Goal: Task Accomplishment & Management: Manage account settings

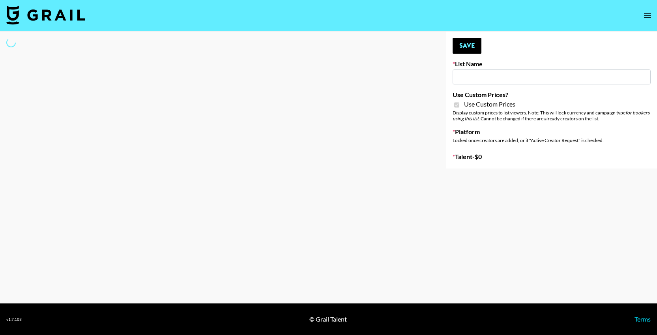
type input "Ladder (23rd Sept) IG"
checkbox input "true"
select select "Song"
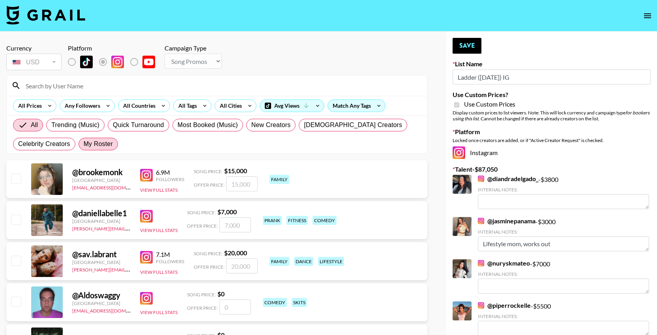
click at [99, 145] on span "My Roster" at bounding box center [98, 143] width 29 height 9
click at [84, 144] on input "My Roster" at bounding box center [84, 144] width 0 height 0
radio input "true"
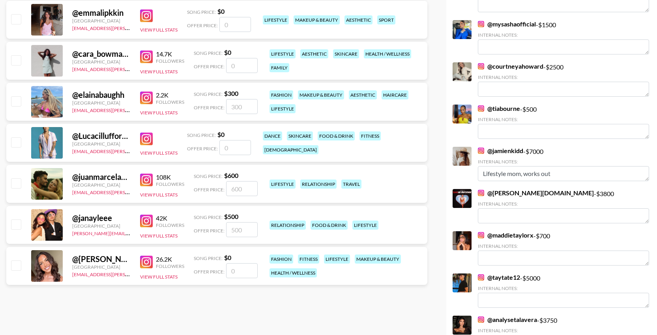
scroll to position [325, 0]
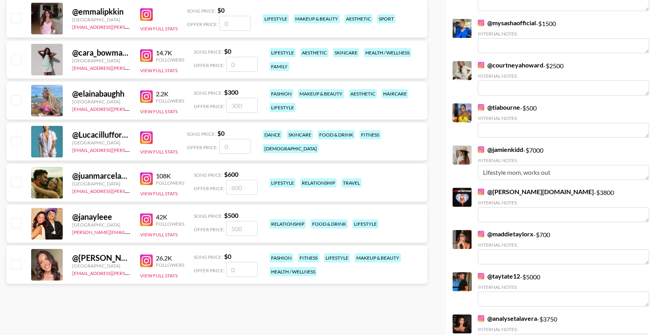
click at [21, 260] on input "checkbox" at bounding box center [15, 263] width 9 height 9
click at [13, 265] on input "checkbox" at bounding box center [15, 263] width 9 height 9
click at [15, 265] on input "checkbox" at bounding box center [15, 263] width 9 height 9
click at [247, 276] on input "number" at bounding box center [242, 269] width 32 height 15
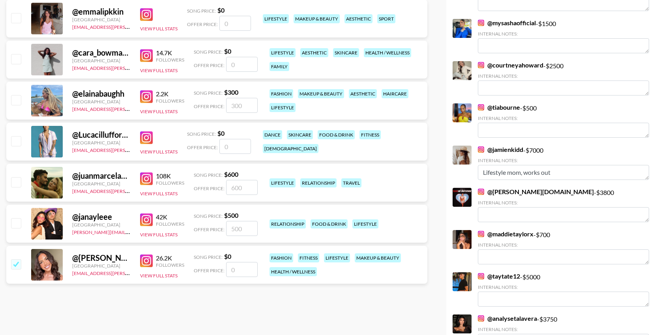
checkbox input "true"
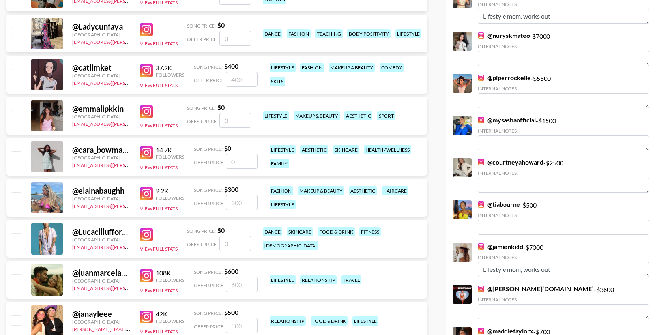
scroll to position [0, 0]
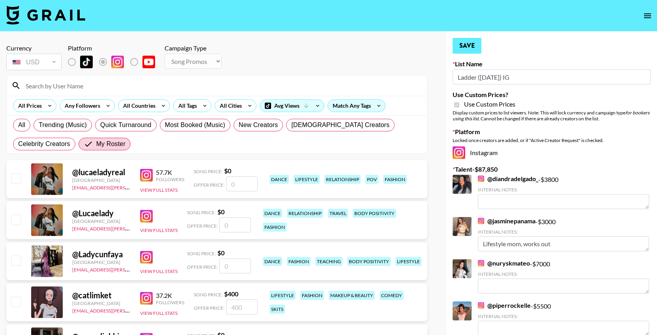
type input "800"
click at [467, 45] on button "Save" at bounding box center [467, 46] width 29 height 16
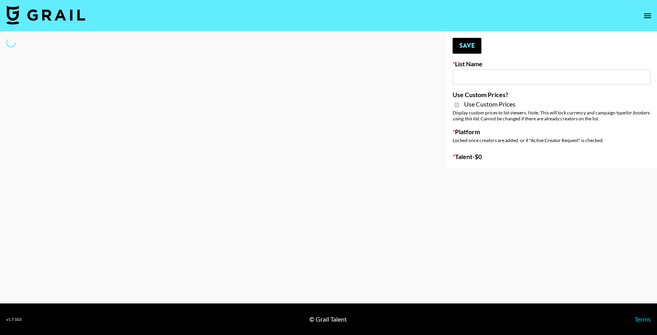
type input "Amaxy Beauty"
checkbox input "true"
select select "Brand"
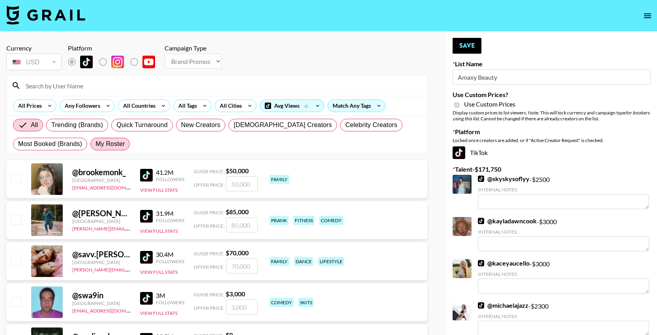
click at [123, 144] on span "My Roster" at bounding box center [110, 143] width 29 height 9
click at [96, 144] on input "My Roster" at bounding box center [96, 144] width 0 height 0
radio input "true"
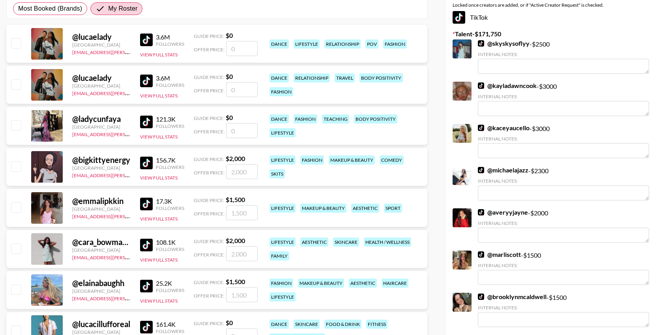
scroll to position [141, 0]
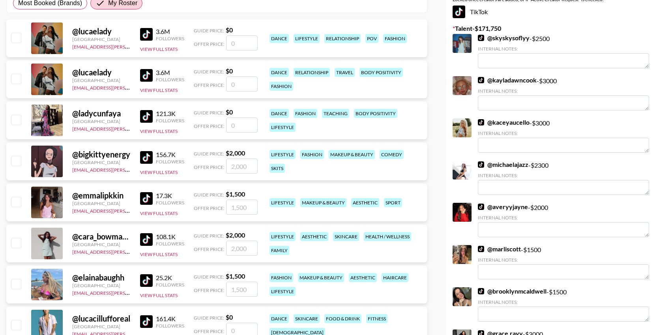
click at [15, 203] on input "checkbox" at bounding box center [15, 201] width 9 height 9
checkbox input "true"
type input "1500"
click at [19, 241] on input "checkbox" at bounding box center [15, 242] width 9 height 9
checkbox input "true"
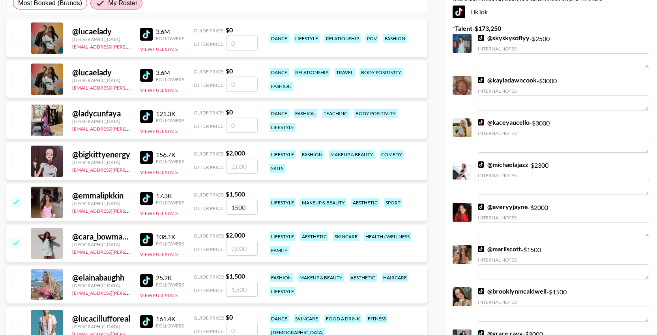
type input "2000"
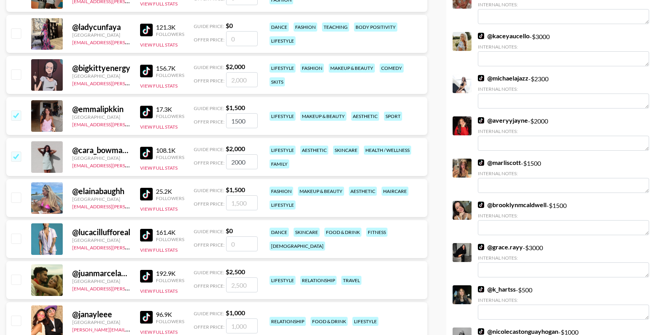
scroll to position [228, 0]
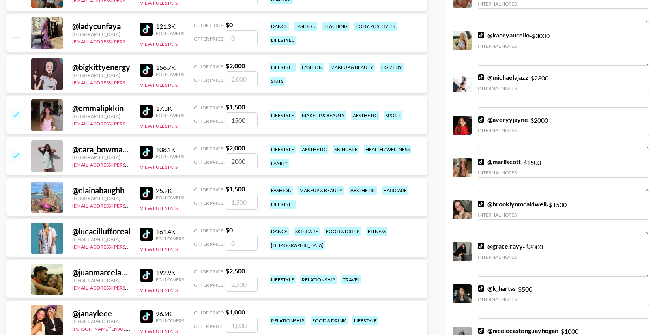
click at [15, 276] on input "checkbox" at bounding box center [15, 278] width 9 height 9
checkbox input "true"
type input "2500"
click at [16, 324] on input "checkbox" at bounding box center [15, 319] width 9 height 9
checkbox input "true"
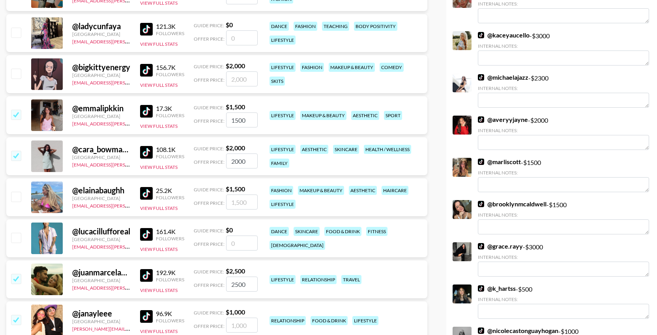
type input "1000"
click at [17, 73] on input "checkbox" at bounding box center [15, 73] width 9 height 9
checkbox input "true"
type input "2000"
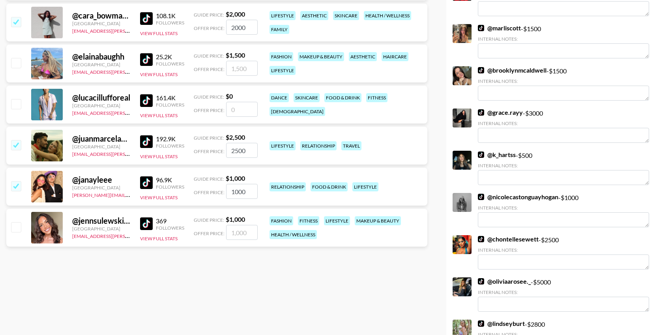
scroll to position [0, 0]
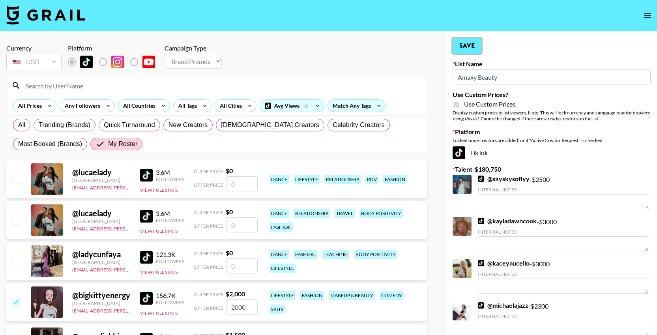
click at [475, 43] on button "Save" at bounding box center [467, 46] width 29 height 16
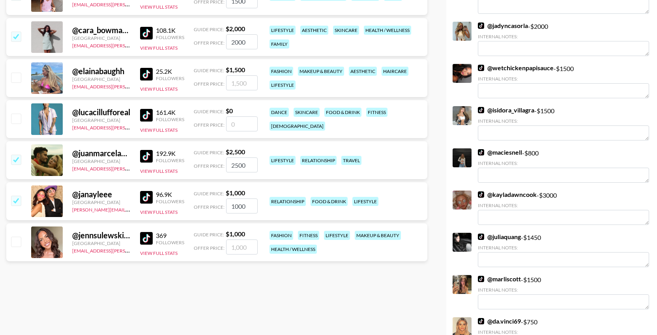
scroll to position [359, 0]
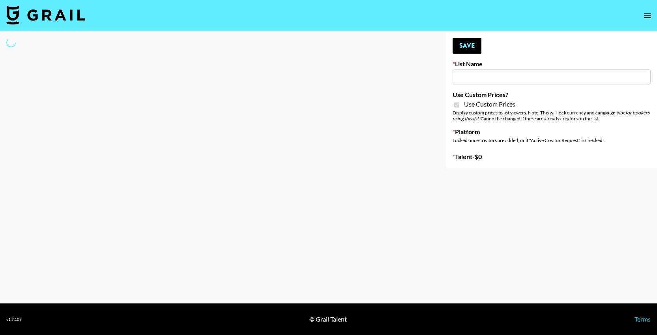
type input "COSRX LA"
checkbox input "true"
select select "Brand"
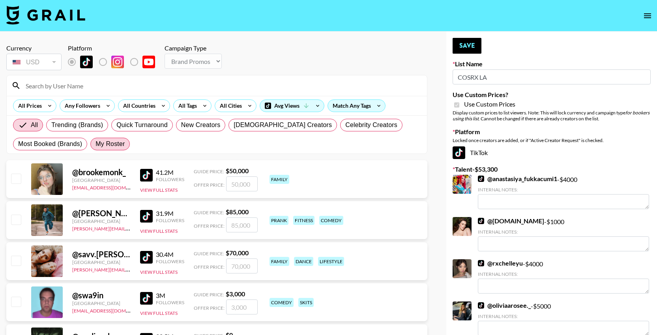
click at [107, 148] on span "My Roster" at bounding box center [110, 143] width 29 height 9
click at [96, 144] on input "My Roster" at bounding box center [96, 144] width 0 height 0
radio input "true"
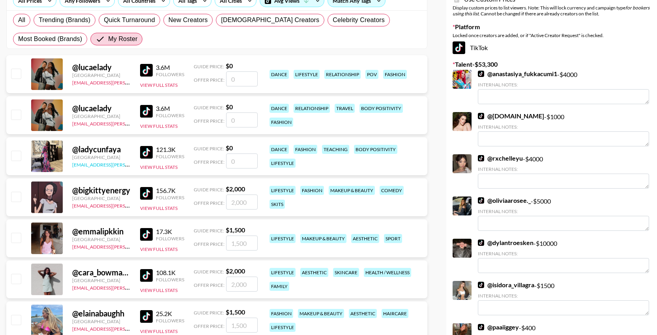
scroll to position [107, 0]
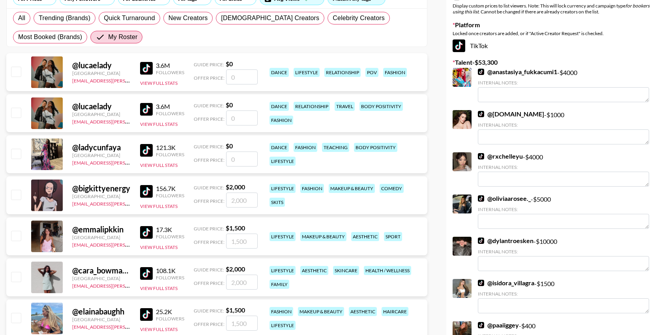
click at [13, 196] on input "checkbox" at bounding box center [15, 194] width 9 height 9
checkbox input "true"
type input "2000"
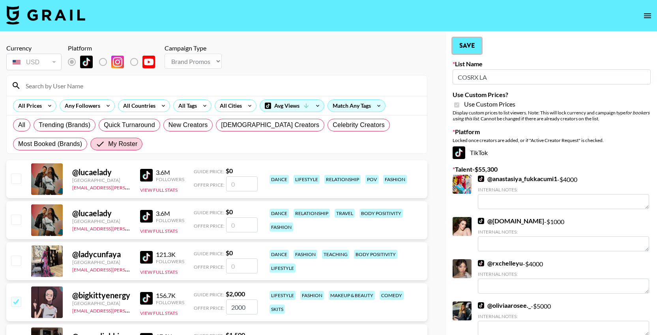
click at [467, 40] on button "Save" at bounding box center [467, 46] width 29 height 16
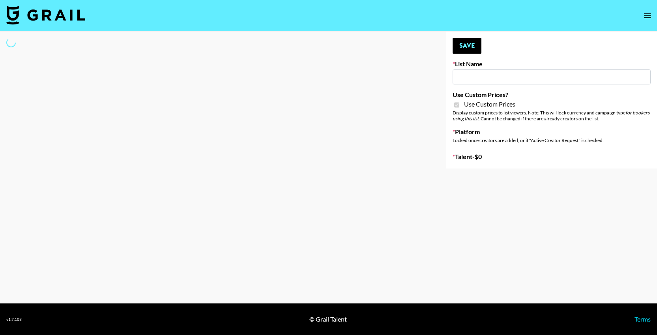
type input "Sleep & Glow"
checkbox input "true"
select select "Brand"
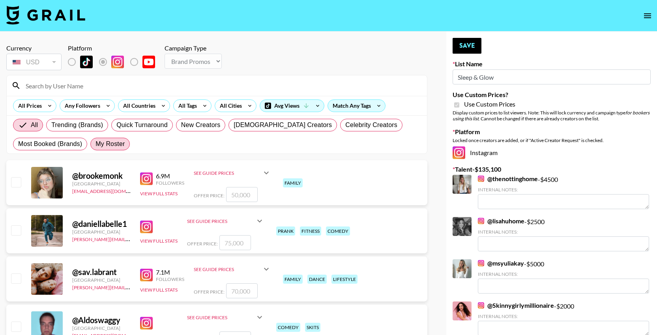
click at [118, 147] on span "My Roster" at bounding box center [110, 143] width 29 height 9
click at [96, 144] on input "My Roster" at bounding box center [96, 144] width 0 height 0
radio input "true"
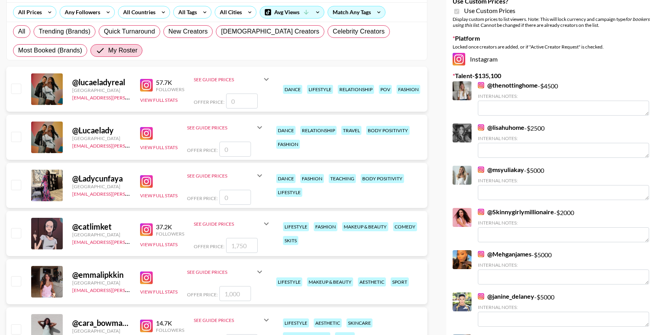
scroll to position [93, 0]
click at [156, 145] on button "View Full Stats" at bounding box center [159, 148] width 38 height 6
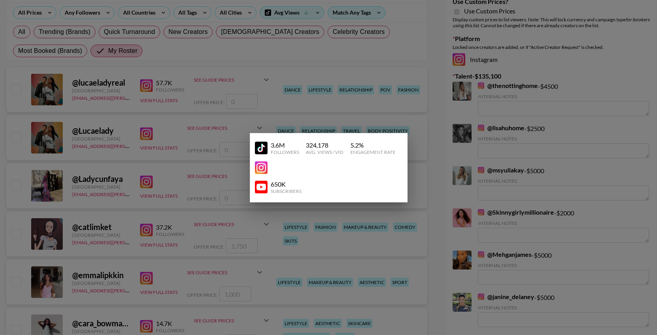
click at [176, 135] on div at bounding box center [328, 167] width 657 height 335
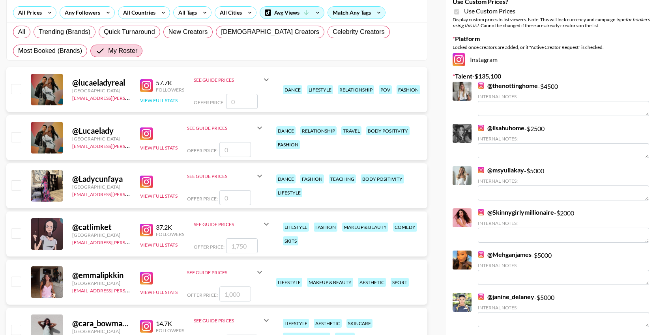
click at [167, 102] on button "View Full Stats" at bounding box center [159, 101] width 38 height 6
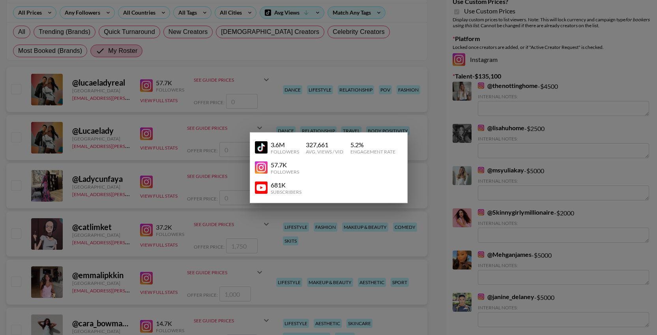
click at [167, 101] on div at bounding box center [328, 167] width 657 height 335
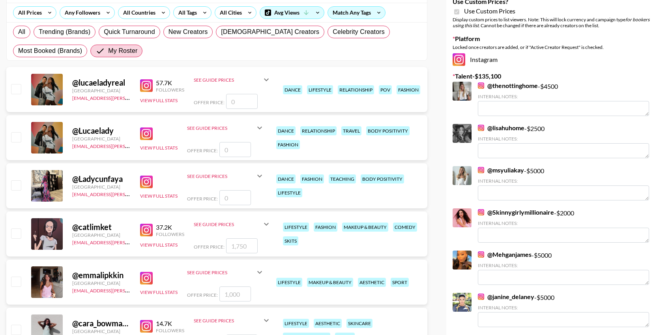
click at [252, 97] on input "number" at bounding box center [242, 101] width 32 height 15
type input "1"
checkbox input "true"
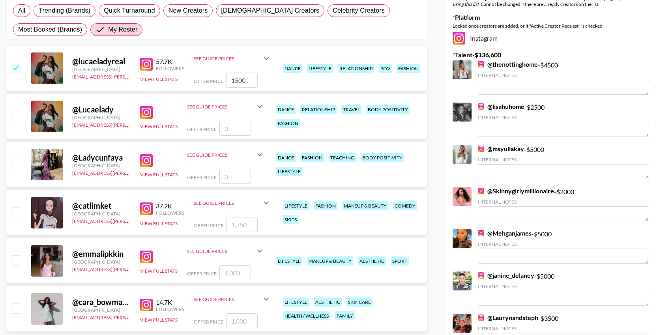
scroll to position [116, 0]
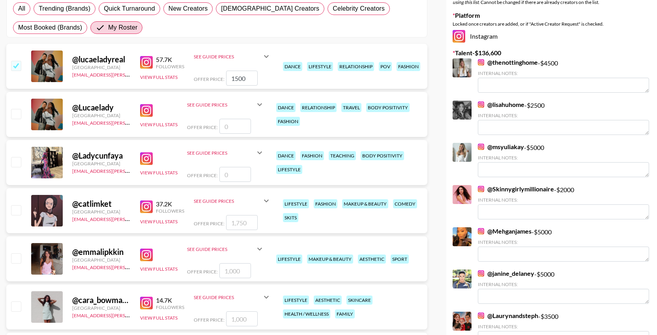
type input "1500"
click at [155, 175] on div "View Full Stats" at bounding box center [159, 162] width 38 height 27
click at [155, 173] on button "View Full Stats" at bounding box center [159, 173] width 38 height 6
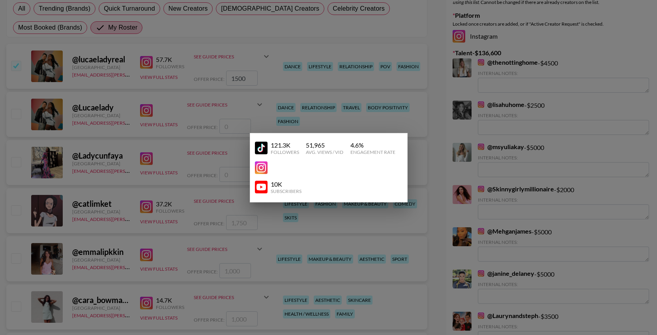
click at [154, 173] on div at bounding box center [328, 167] width 657 height 335
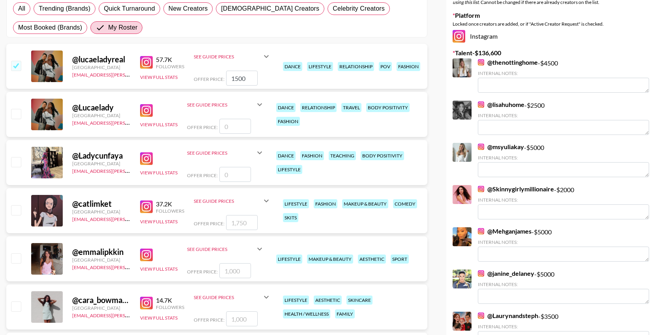
click at [248, 76] on input "1500" at bounding box center [242, 78] width 32 height 15
checkbox input "false"
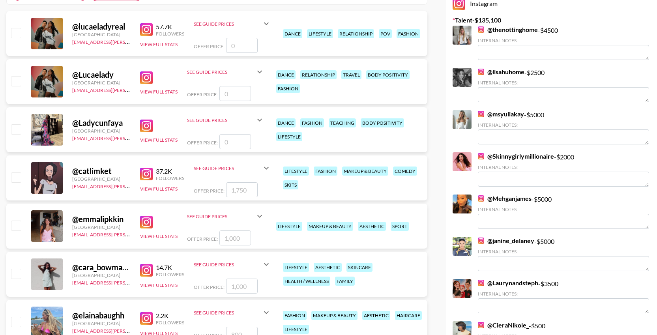
scroll to position [152, 0]
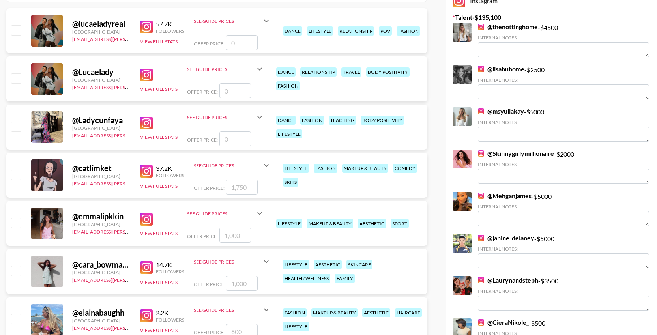
click at [19, 178] on input "checkbox" at bounding box center [15, 174] width 9 height 9
checkbox input "true"
type input "1750"
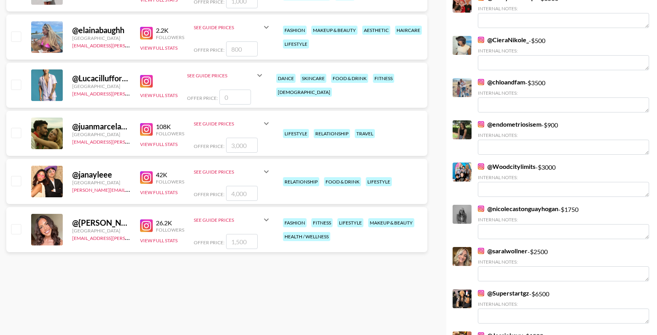
scroll to position [435, 0]
click at [21, 229] on input "checkbox" at bounding box center [15, 228] width 9 height 9
checkbox input "true"
type input "1500"
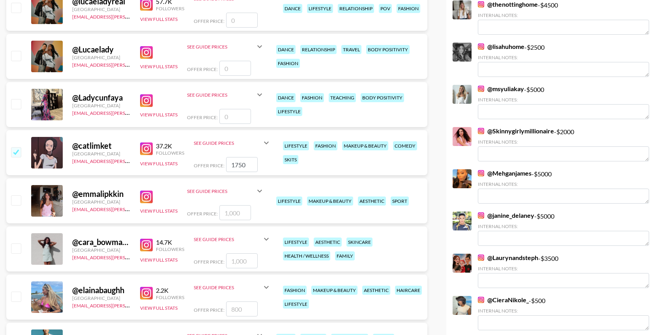
scroll to position [0, 0]
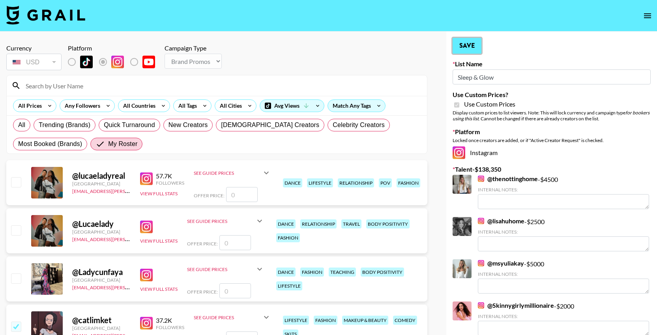
click at [469, 45] on button "Save" at bounding box center [467, 46] width 29 height 16
